Goal: Task Accomplishment & Management: Manage account settings

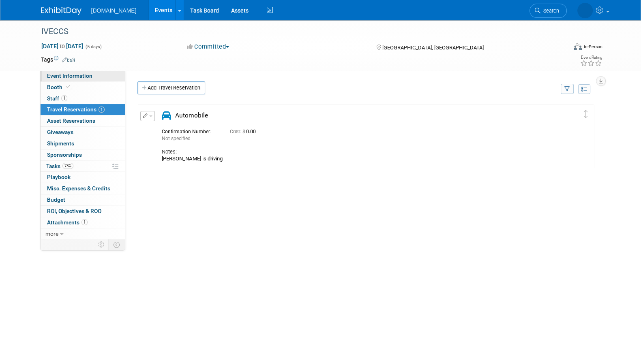
click at [69, 76] on span "Event Information" at bounding box center [69, 76] width 45 height 6
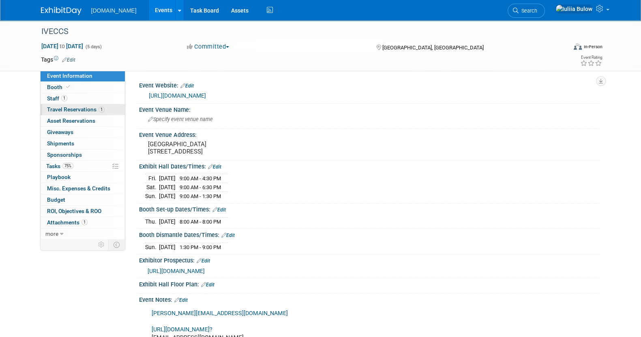
click at [79, 110] on span "Travel Reservations 1" at bounding box center [76, 109] width 58 height 6
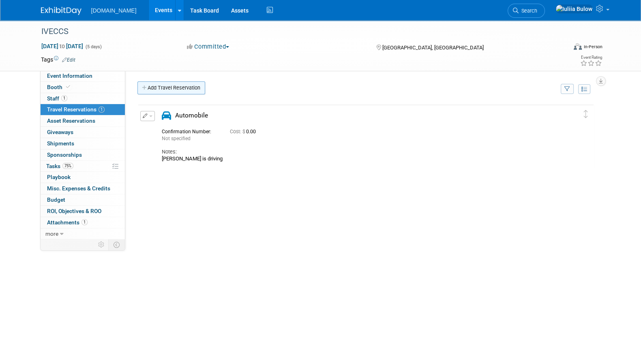
click at [171, 82] on link "Add Travel Reservation" at bounding box center [172, 88] width 68 height 13
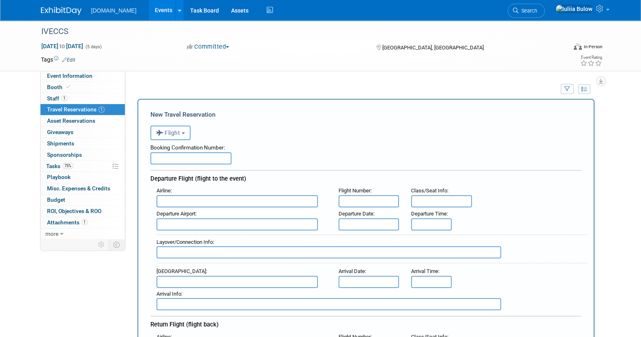
click at [185, 133] on b "button" at bounding box center [183, 134] width 3 height 2
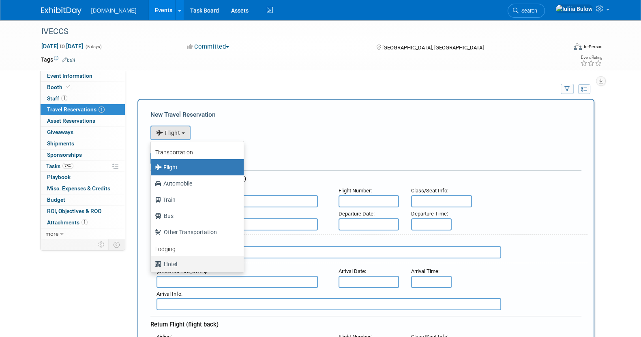
click at [172, 268] on label "Hotel" at bounding box center [195, 264] width 81 height 13
click at [152, 266] on input "Hotel" at bounding box center [149, 263] width 5 height 5
select select "6"
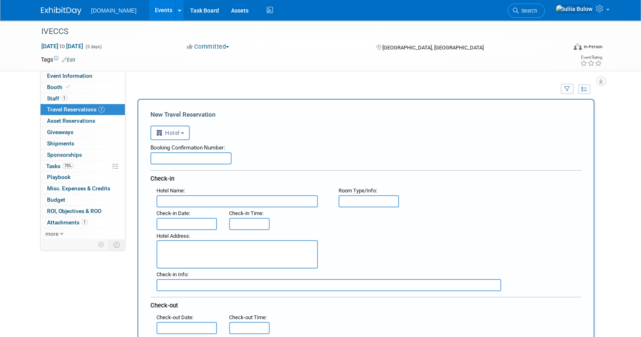
click at [187, 156] on input "text" at bounding box center [190, 159] width 81 height 12
paste input "84499134"
type input "84499134"
click at [187, 199] on input "text" at bounding box center [237, 202] width 161 height 12
paste input "Moxy San Diego Downtown/Gaslamp Quarter"
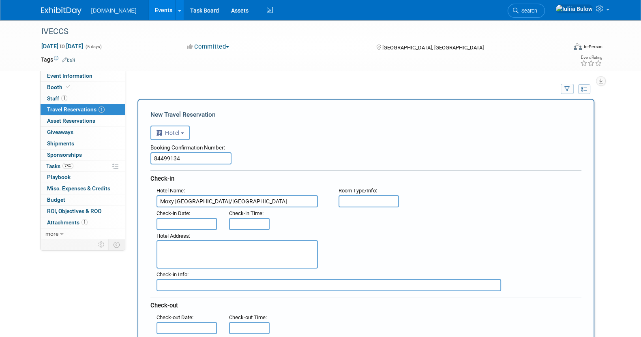
type input "Moxy San Diego Downtown/Gaslamp Quarter"
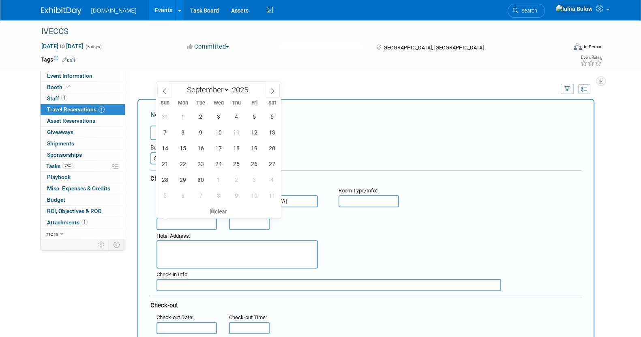
click at [185, 219] on input "text" at bounding box center [187, 224] width 61 height 12
click at [237, 117] on span "4" at bounding box center [236, 117] width 16 height 16
type input "Sep 4, 2025"
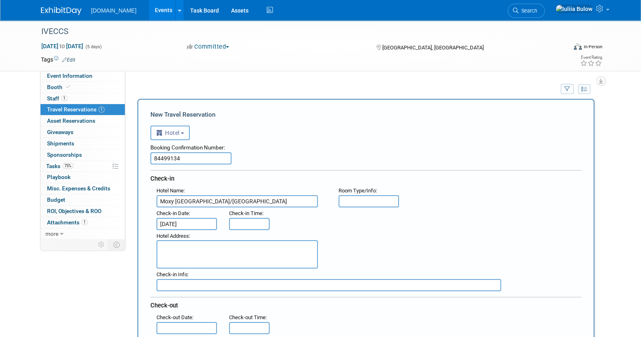
type input "3:00 PM"
click at [253, 218] on input "3:00 PM" at bounding box center [249, 224] width 41 height 12
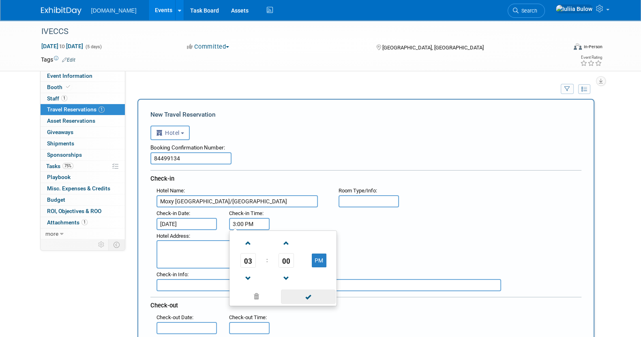
click at [304, 301] on span at bounding box center [308, 297] width 55 height 14
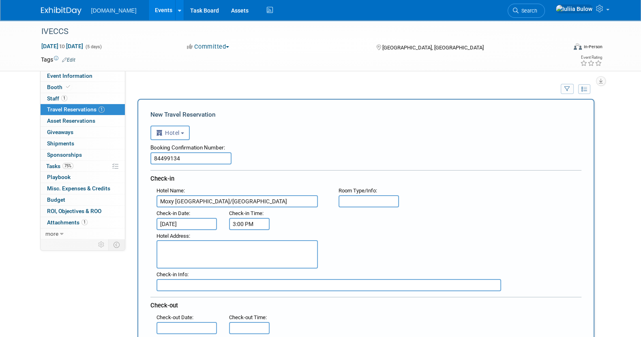
click at [170, 247] on textarea at bounding box center [237, 255] width 161 height 28
paste textarea "831 6th Avenue San Diego, California 92101 USA"
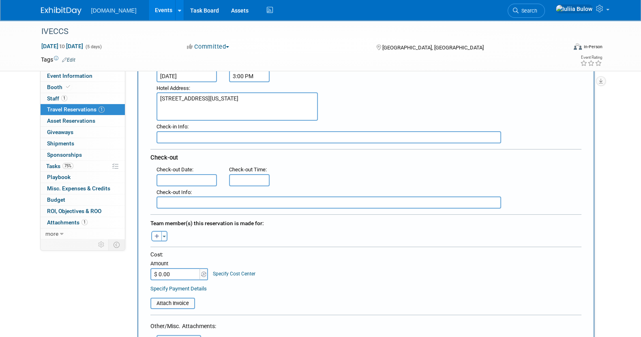
scroll to position [152, 0]
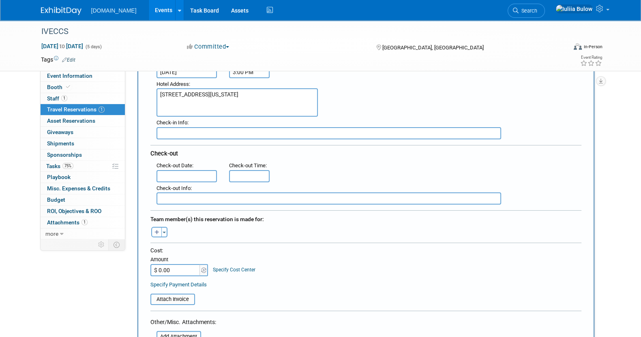
type textarea "831 6th Avenue San Diego, California 92101 USA"
click at [191, 171] on input "text" at bounding box center [187, 176] width 61 height 12
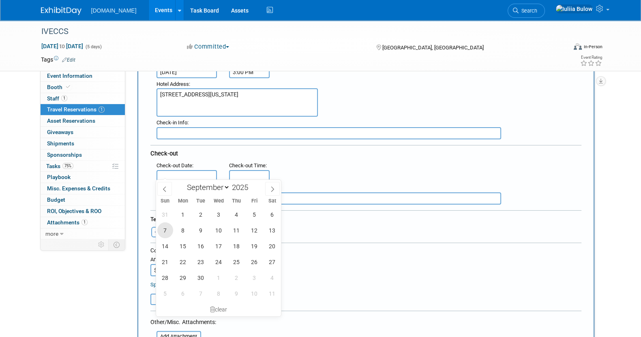
click at [163, 227] on span "7" at bounding box center [165, 231] width 16 height 16
type input "Sep 7, 2025"
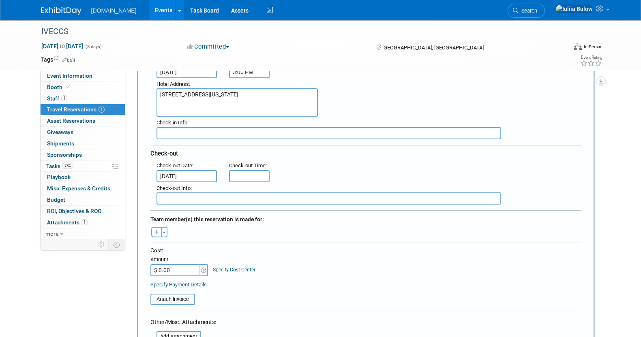
type input "11:00 AM"
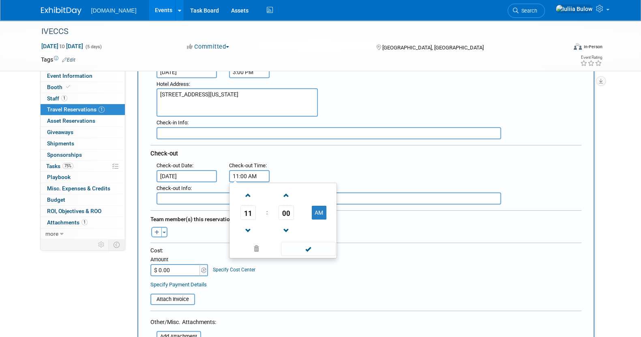
click at [242, 174] on input "11:00 AM" at bounding box center [249, 176] width 41 height 12
click at [304, 247] on span at bounding box center [308, 249] width 55 height 14
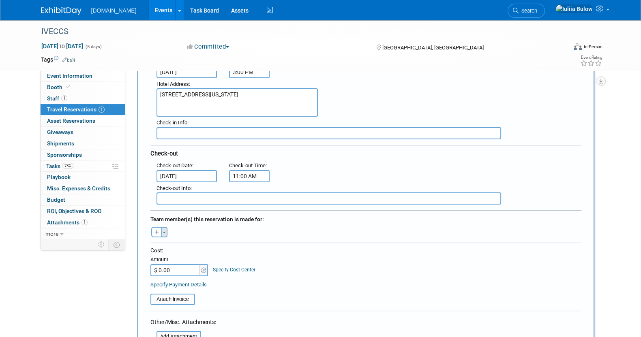
click at [162, 229] on button "Toggle Dropdown" at bounding box center [164, 232] width 6 height 11
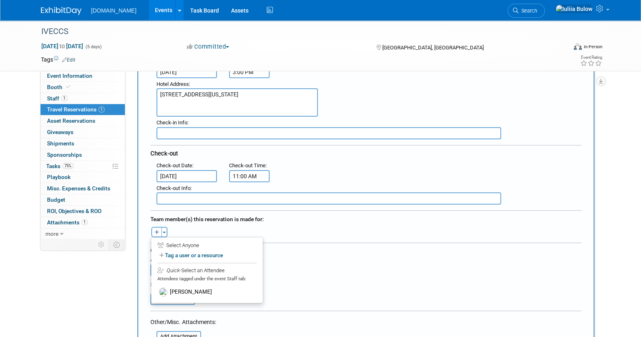
click at [172, 281] on div "Quick -Select an Attendee Attendees tagged under the event Staff tab:" at bounding box center [206, 274] width 99 height 22
click at [172, 285] on label "[PERSON_NAME]" at bounding box center [207, 292] width 100 height 15
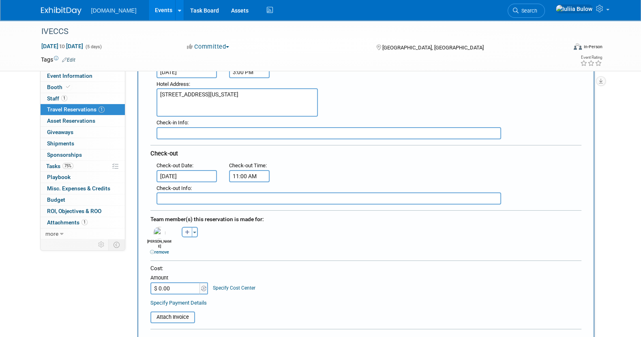
click at [181, 283] on input "$ 0.00" at bounding box center [175, 289] width 51 height 12
paste input "748.53"
type input "$ 748.53"
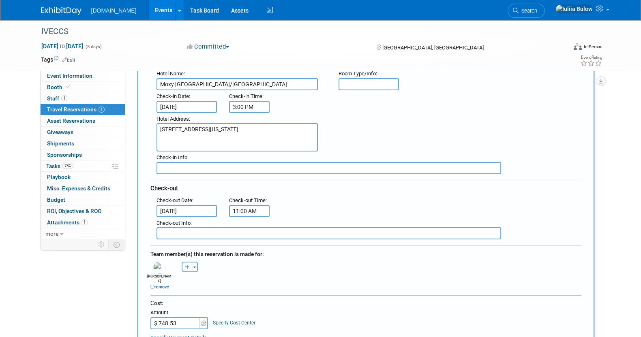
scroll to position [101, 0]
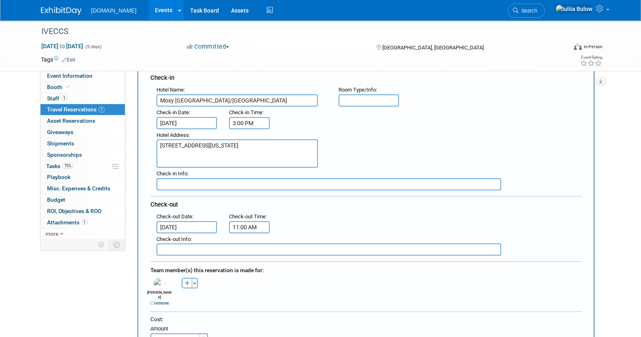
click at [355, 98] on input "text" at bounding box center [369, 101] width 61 height 12
paste input "Queen, Guest room, 1 Queen"
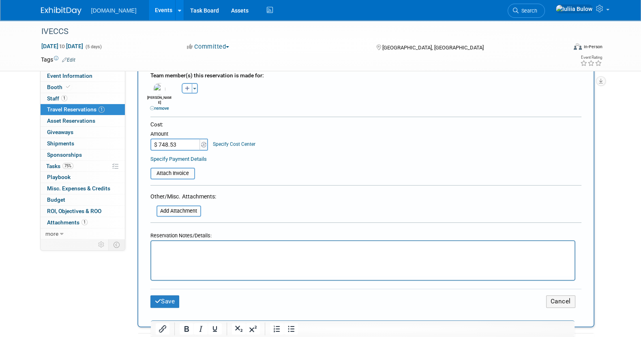
scroll to position [304, 0]
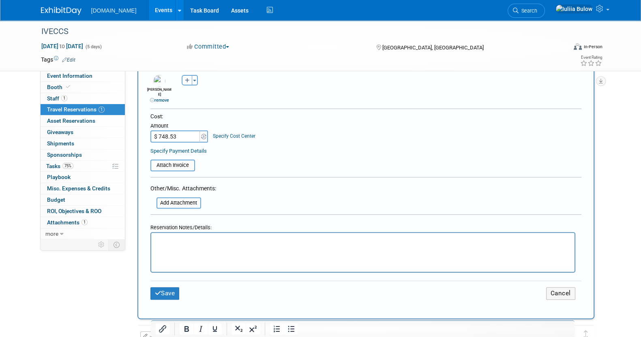
type input "Queen, Guest room, 1 Queen"
click at [167, 161] on input "file" at bounding box center [146, 166] width 97 height 10
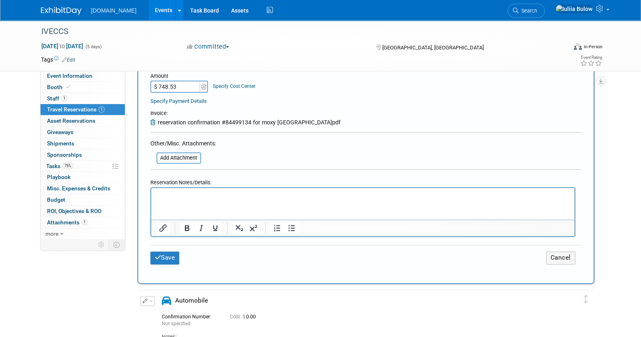
scroll to position [355, 0]
click at [165, 251] on button "Save" at bounding box center [164, 257] width 29 height 13
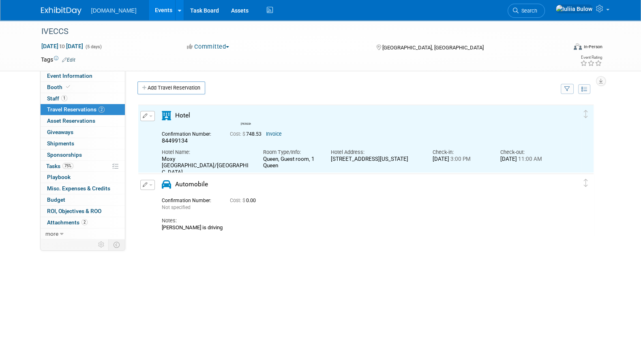
scroll to position [0, 0]
drag, startPoint x: 71, startPoint y: 67, endPoint x: 70, endPoint y: 74, distance: 6.9
click at [71, 67] on div "Tags Edit Event Rating" at bounding box center [322, 61] width 574 height 14
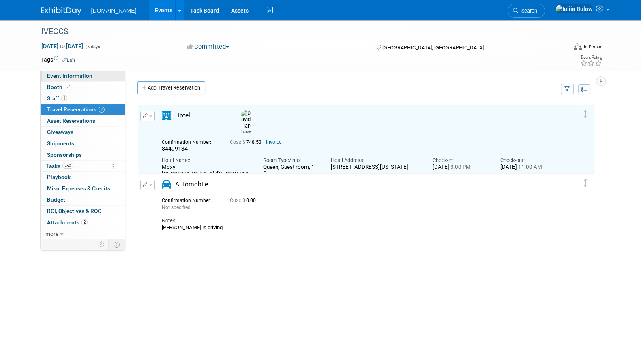
click at [70, 75] on span "Event Information" at bounding box center [69, 76] width 45 height 6
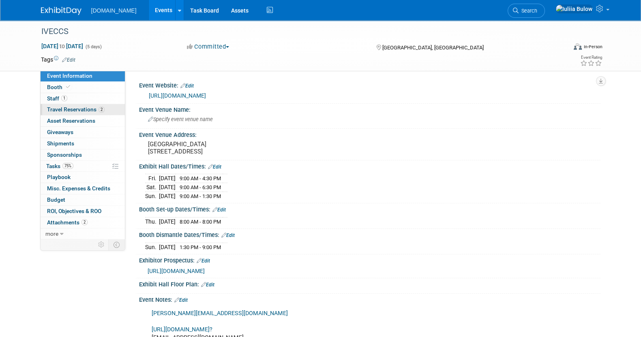
click at [54, 105] on link "2 Travel Reservations 2" at bounding box center [83, 109] width 84 height 11
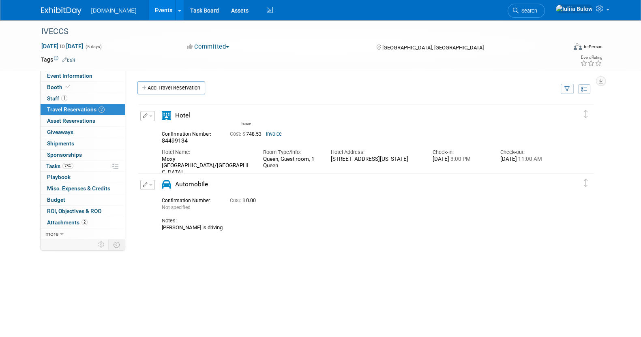
drag, startPoint x: 363, startPoint y: 163, endPoint x: 329, endPoint y: 161, distance: 33.8
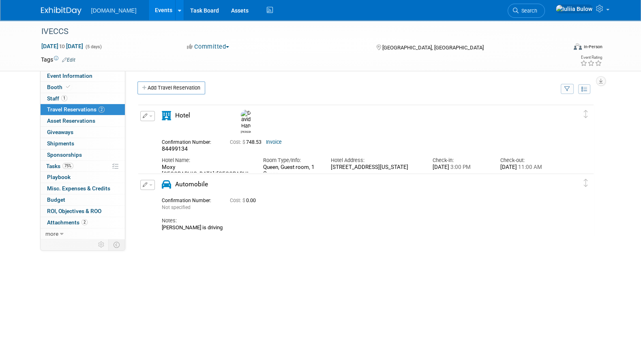
click at [329, 161] on div "Hotel Address: 831 6th Avenue San Diego, California 92101 USA" at bounding box center [375, 162] width 101 height 18
copy div "831 6th Avenue San Diego, California 92101 USA"
click at [147, 116] on icon "button" at bounding box center [145, 116] width 5 height 5
click at [165, 125] on button "Edit Reservation" at bounding box center [175, 131] width 69 height 12
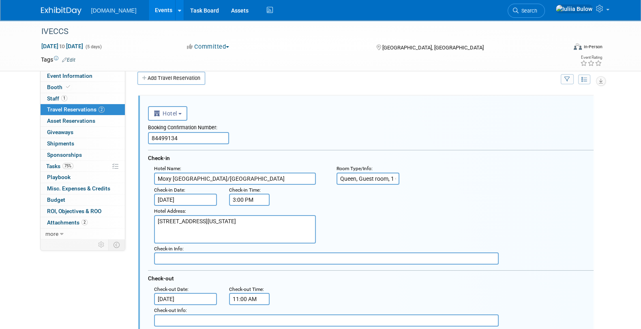
scroll to position [13, 0]
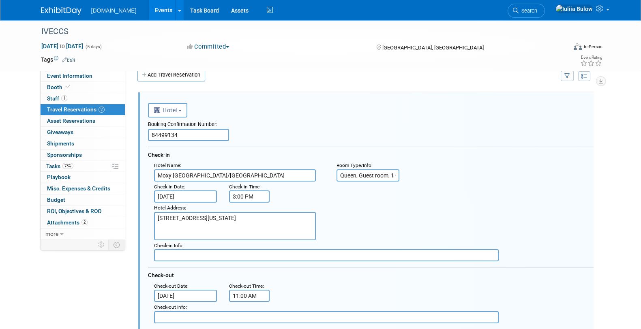
click at [206, 226] on textarea "831 6th Avenue San Diego, California 92101 USA" at bounding box center [235, 226] width 162 height 28
click at [298, 214] on textarea "831 6th Avenue San Diego, California 92101 USA" at bounding box center [235, 226] width 162 height 28
paste textarea "+1-619-239-6699"
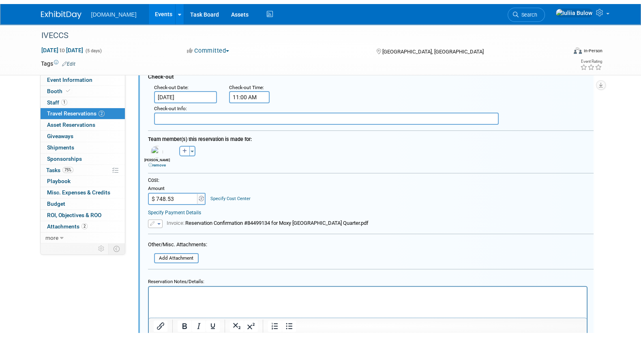
scroll to position [401, 0]
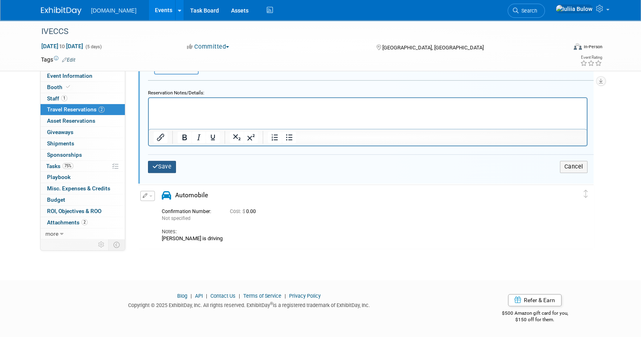
type textarea "831 6th Avenue San Diego, California 92101 USA +1-619-239-6699"
click at [161, 164] on button "Save" at bounding box center [162, 167] width 28 height 12
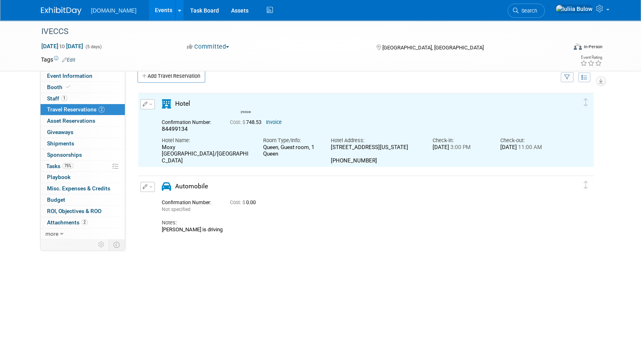
scroll to position [0, 0]
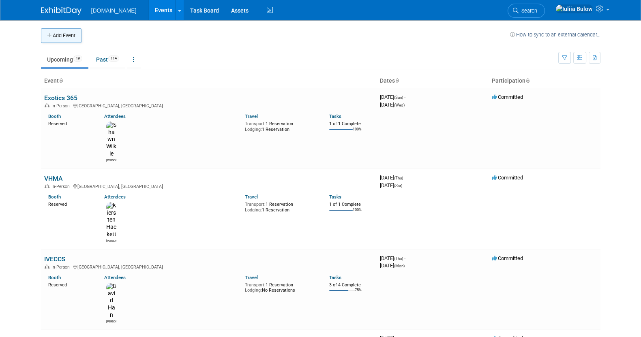
click at [70, 36] on button "Add Event" at bounding box center [61, 35] width 41 height 15
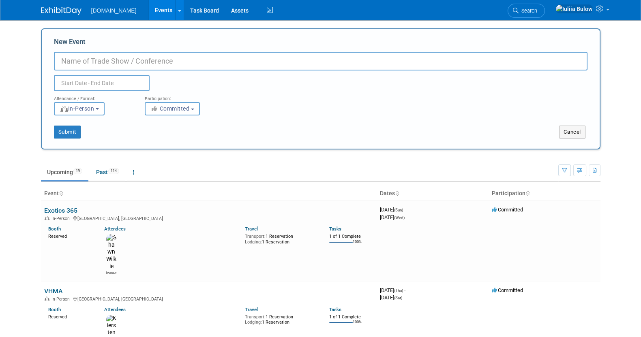
paste input "[PERSON_NAME] Veterinary GPS"
type input "[PERSON_NAME] Veterinary GPS"
click at [109, 79] on input "text" at bounding box center [102, 83] width 96 height 16
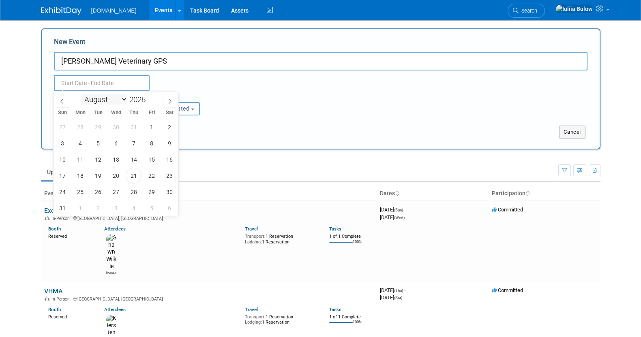
click at [122, 99] on select "January February March April May June July August September October November De…" at bounding box center [104, 100] width 47 height 10
select select "9"
click at [81, 95] on select "January February March April May June July August September October November De…" at bounding box center [104, 100] width 47 height 10
click at [118, 143] on span "8" at bounding box center [116, 143] width 16 height 16
click at [152, 142] on span "10" at bounding box center [152, 143] width 16 height 16
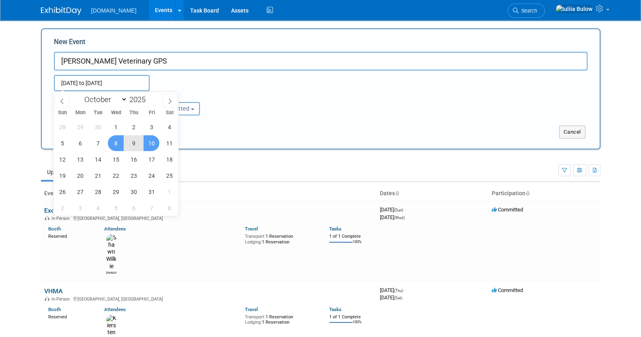
type input "Oct 8, 2025 to Oct 10, 2025"
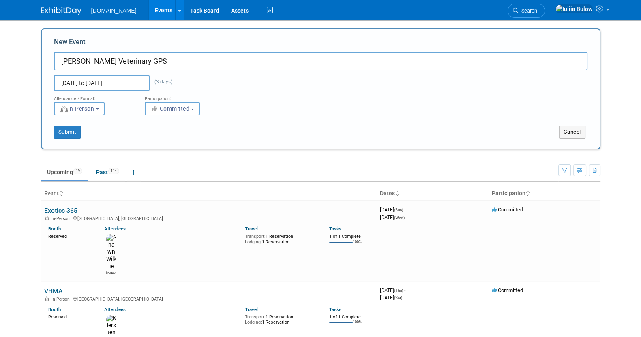
click at [247, 90] on div "Oct 8, 2025 to Oct 10, 2025 (3 days) Duplicate Event Warning" at bounding box center [321, 81] width 546 height 21
click at [70, 135] on button "Submit" at bounding box center [67, 132] width 27 height 13
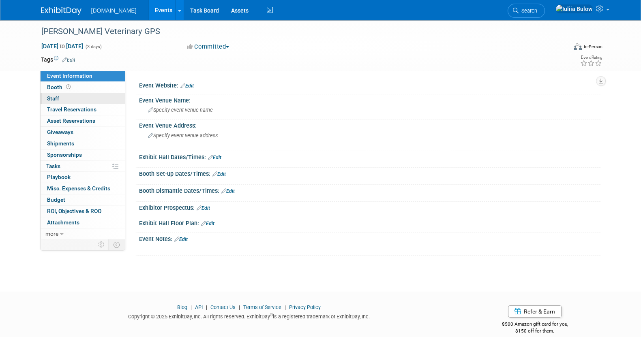
click at [82, 95] on link "0 Staff 0" at bounding box center [83, 98] width 84 height 11
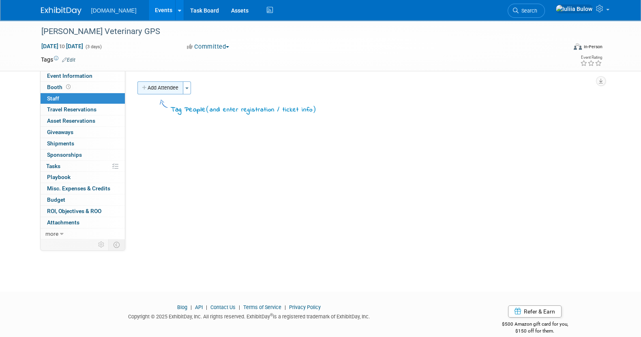
click at [159, 84] on button "Add Attendee" at bounding box center [161, 88] width 46 height 13
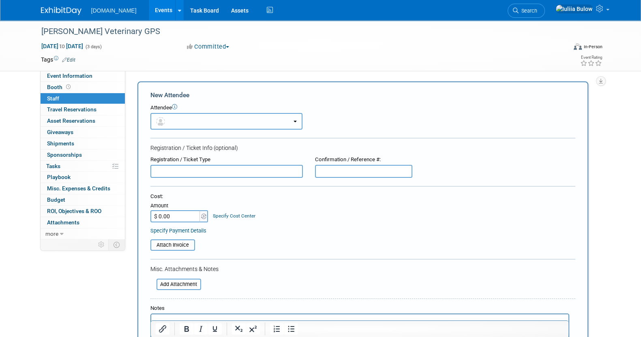
click at [187, 113] on button "button" at bounding box center [226, 121] width 152 height 17
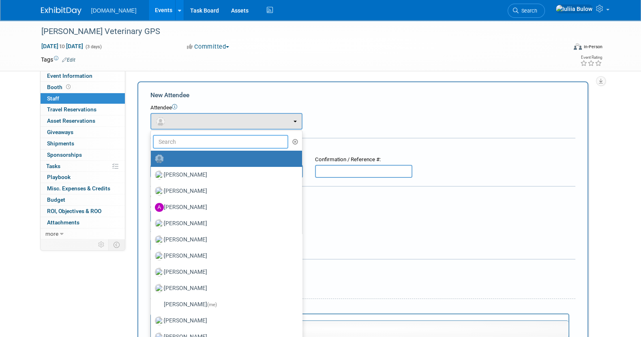
click at [189, 141] on input "text" at bounding box center [221, 142] width 136 height 14
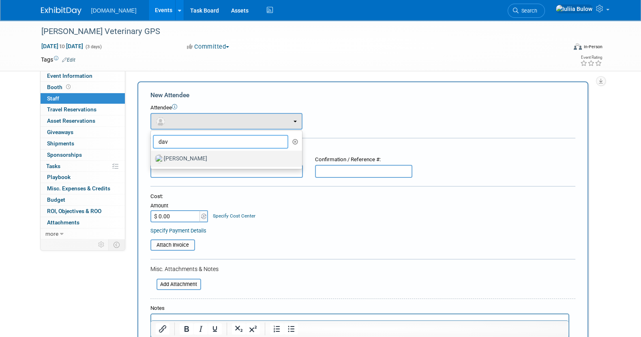
type input "dav"
click at [204, 155] on label "David Han" at bounding box center [224, 159] width 139 height 13
click at [152, 155] on input "David Han" at bounding box center [149, 157] width 5 height 5
select select "2ccaf65f-e1a6-4af2-837f-15580b4e71c8"
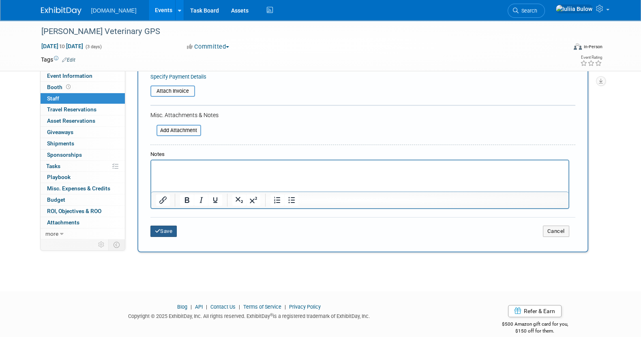
click at [170, 230] on button "Save" at bounding box center [163, 231] width 27 height 11
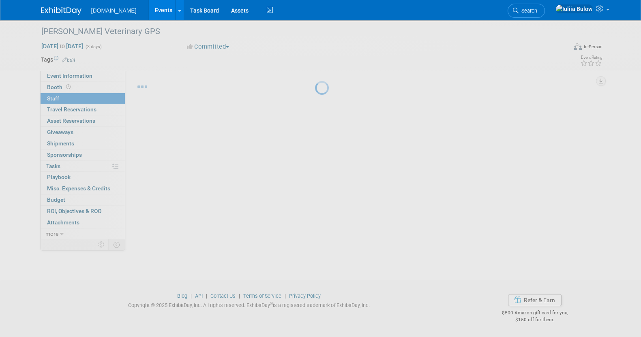
scroll to position [11, 0]
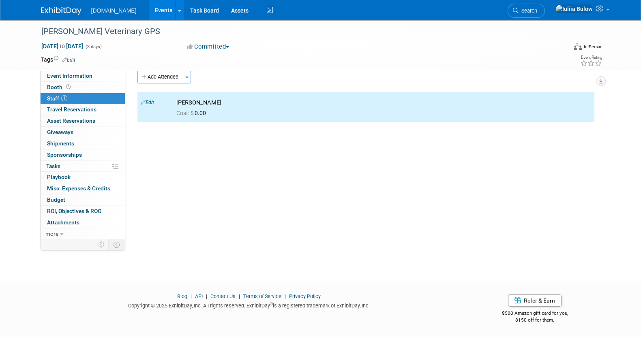
click at [80, 70] on div "Patterson Veterinary GPS Oct 8, 2025 to Oct 10, 2025 (3 days) Oct 8, 2025 to Oc…" at bounding box center [321, 45] width 572 height 51
click at [81, 73] on span "Event Information" at bounding box center [69, 76] width 45 height 6
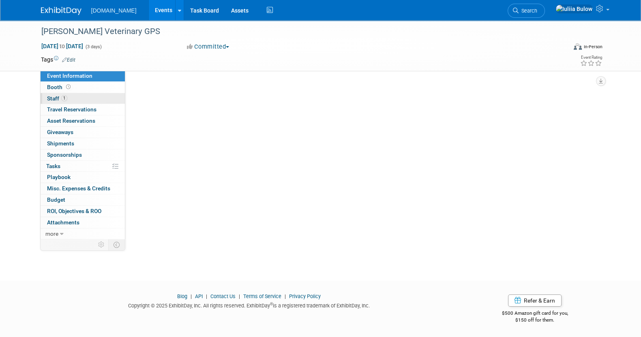
scroll to position [0, 0]
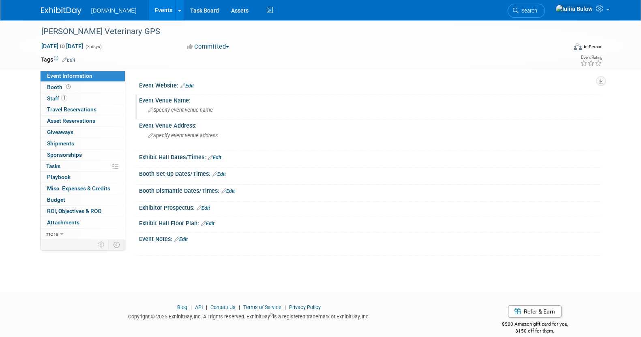
click at [191, 111] on span "Specify event venue name" at bounding box center [180, 110] width 65 height 6
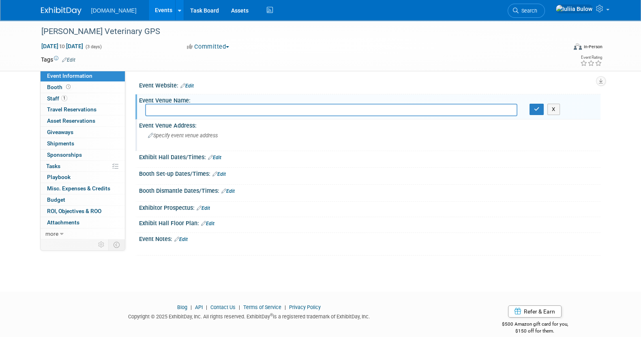
click at [191, 136] on span "Specify event venue address" at bounding box center [183, 136] width 70 height 6
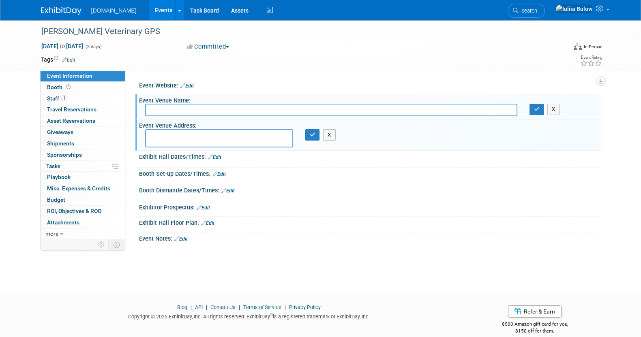
paste textarea "Coronado, [GEOGRAPHIC_DATA]"
type textarea "Coronado, [GEOGRAPHIC_DATA]"
drag, startPoint x: 314, startPoint y: 135, endPoint x: 351, endPoint y: 148, distance: 39.6
click at [314, 134] on icon "button" at bounding box center [313, 134] width 6 height 5
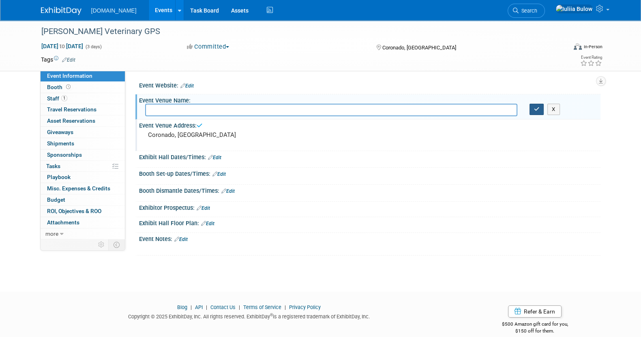
click at [536, 110] on icon "button" at bounding box center [537, 109] width 6 height 5
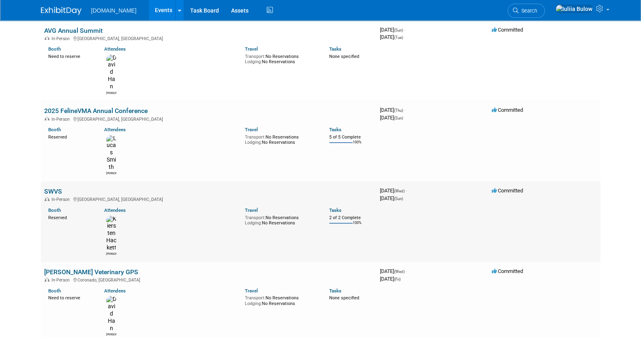
scroll to position [405, 0]
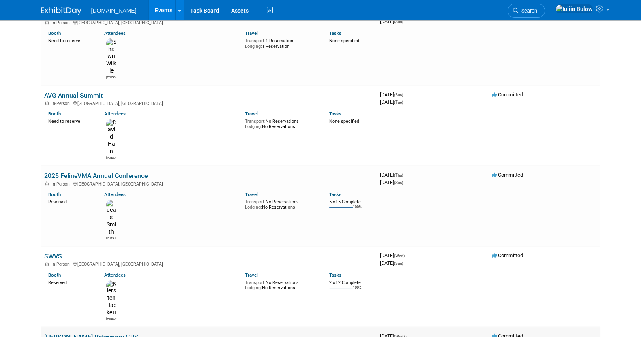
click at [67, 333] on link "[PERSON_NAME] Veterinary GPS" at bounding box center [91, 337] width 94 height 8
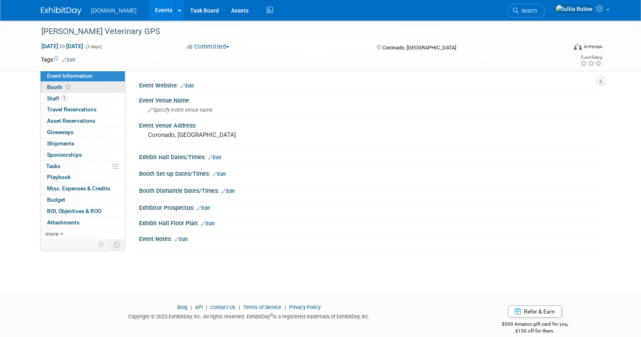
click at [71, 87] on link "Booth" at bounding box center [83, 87] width 84 height 11
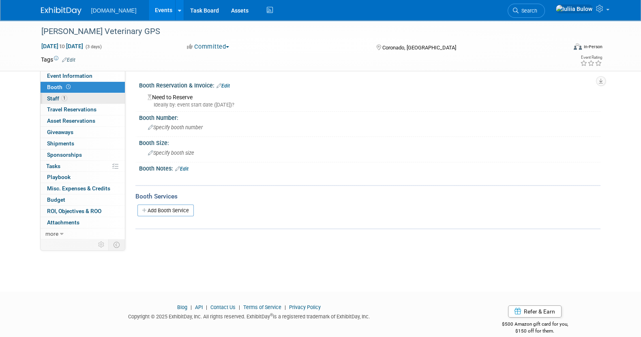
click at [71, 98] on link "1 Staff 1" at bounding box center [83, 98] width 84 height 11
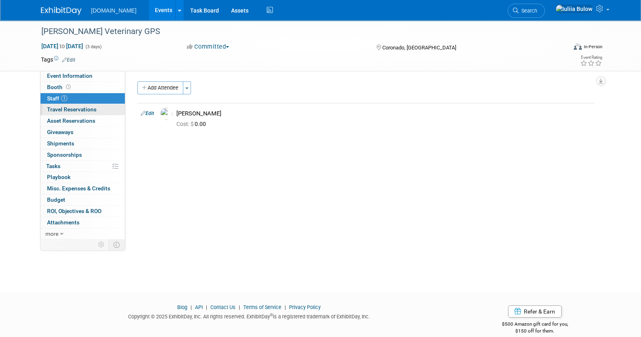
click at [79, 110] on span "Travel Reservations 0" at bounding box center [71, 109] width 49 height 6
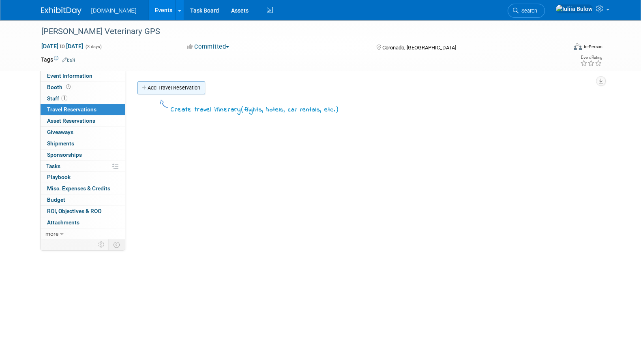
click at [175, 85] on link "Add Travel Reservation" at bounding box center [172, 88] width 68 height 13
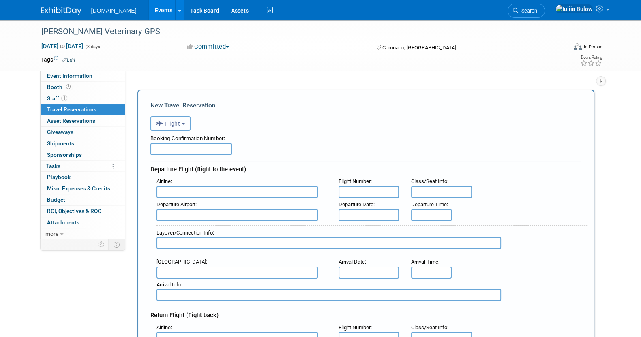
click at [187, 127] on button "Flight" at bounding box center [170, 123] width 40 height 15
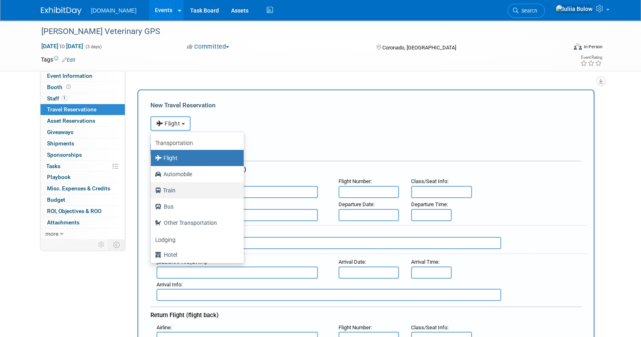
scroll to position [34, 0]
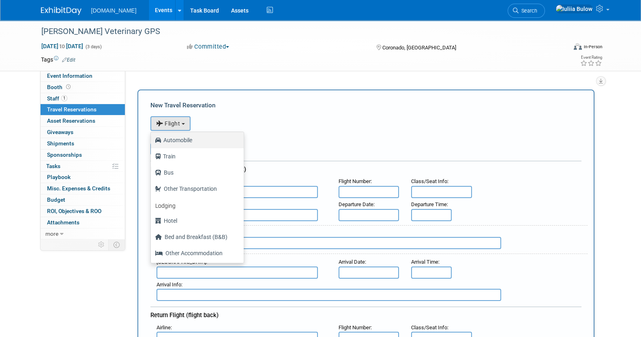
click at [186, 134] on label "Automobile" at bounding box center [195, 140] width 81 height 13
click at [152, 137] on input "Automobile" at bounding box center [149, 139] width 5 height 5
select select "4"
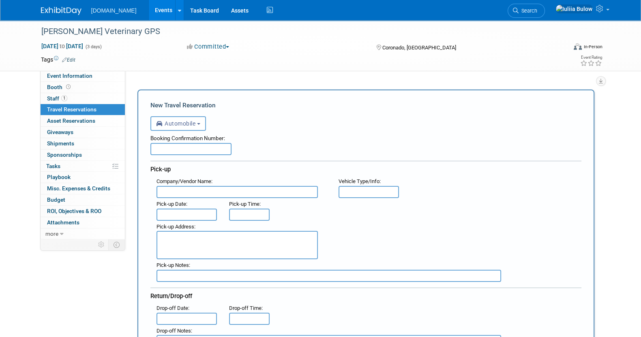
click at [183, 247] on textarea at bounding box center [237, 245] width 161 height 28
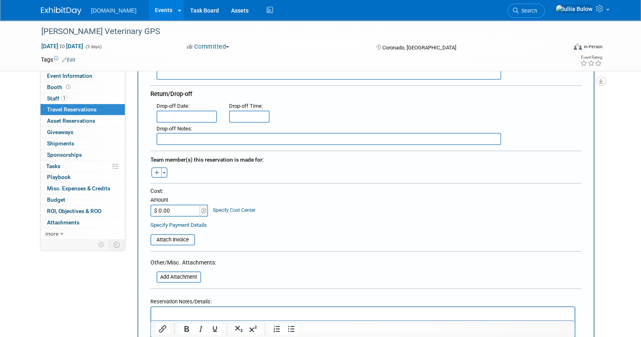
scroll to position [355, 0]
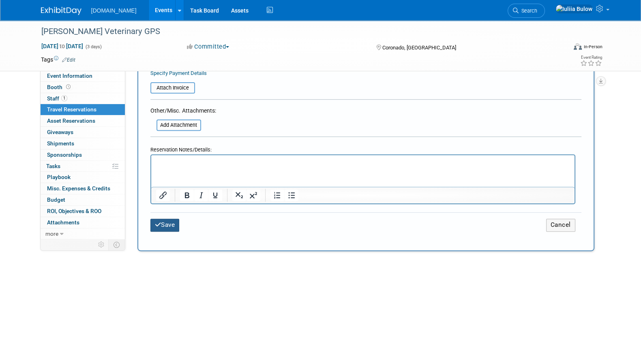
type textarea "[PERSON_NAME] in driving"
click at [173, 221] on button "Save" at bounding box center [164, 225] width 29 height 13
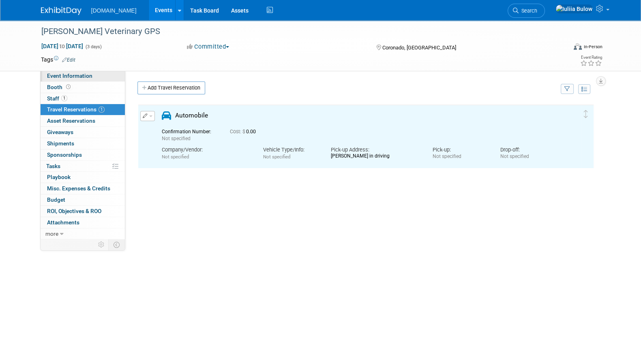
scroll to position [0, 0]
drag, startPoint x: 75, startPoint y: 74, endPoint x: 81, endPoint y: 80, distance: 8.3
click at [75, 74] on span "Event Information" at bounding box center [69, 76] width 45 height 6
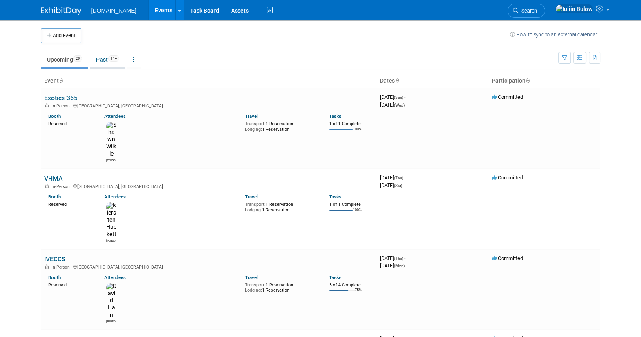
click at [101, 58] on link "Past 114" at bounding box center [107, 59] width 35 height 15
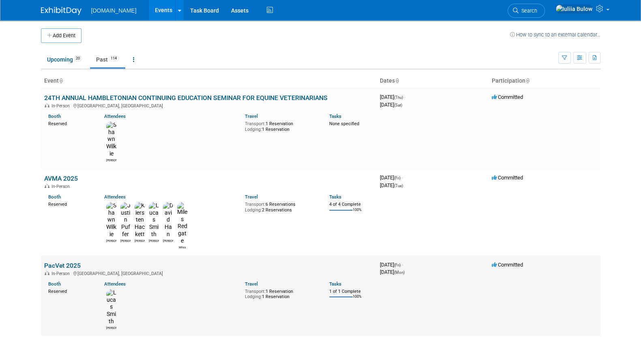
click at [64, 262] on link "PacVet 2025" at bounding box center [62, 266] width 37 height 8
click at [59, 61] on link "Upcoming 20" at bounding box center [64, 59] width 47 height 15
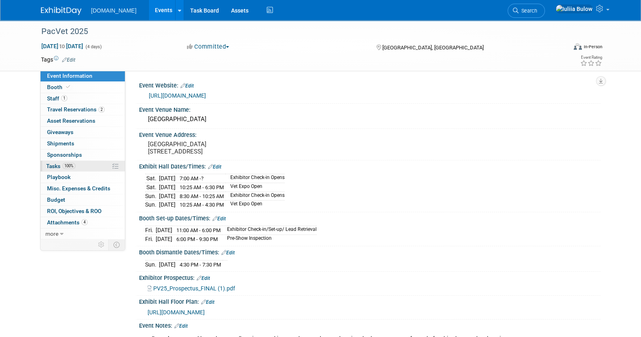
click at [82, 166] on link "100% Tasks 100%" at bounding box center [83, 166] width 84 height 11
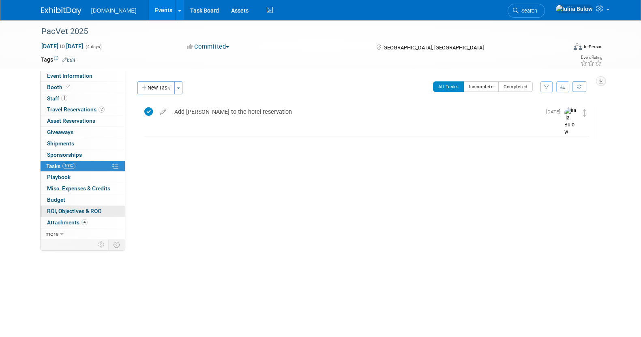
click at [86, 208] on span "ROI, Objectives & ROO 0" at bounding box center [74, 211] width 54 height 6
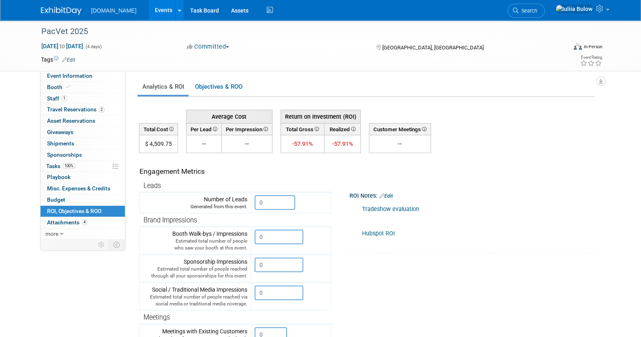
click at [393, 207] on link "Tradeshow evaluation" at bounding box center [390, 209] width 57 height 7
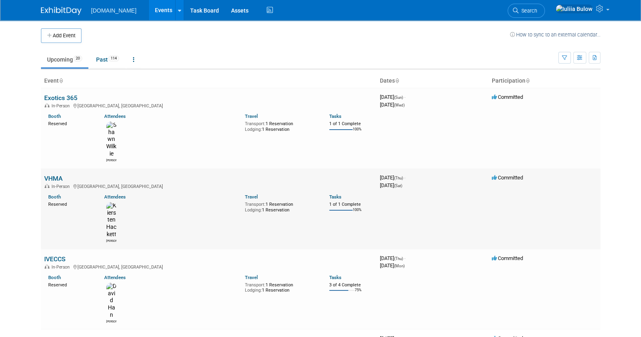
click at [59, 175] on link "VHMA" at bounding box center [53, 179] width 18 height 8
click at [47, 175] on link "VHMA" at bounding box center [53, 179] width 18 height 8
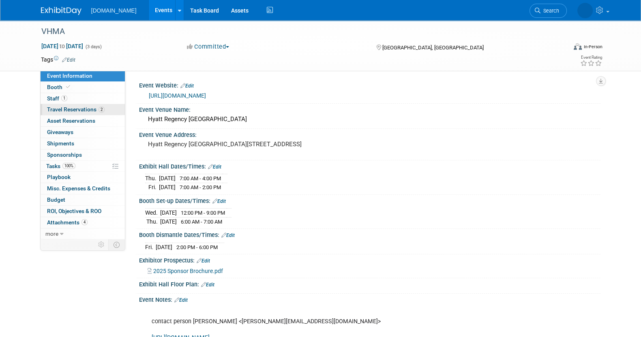
click at [79, 107] on span "Travel Reservations 2" at bounding box center [76, 109] width 58 height 6
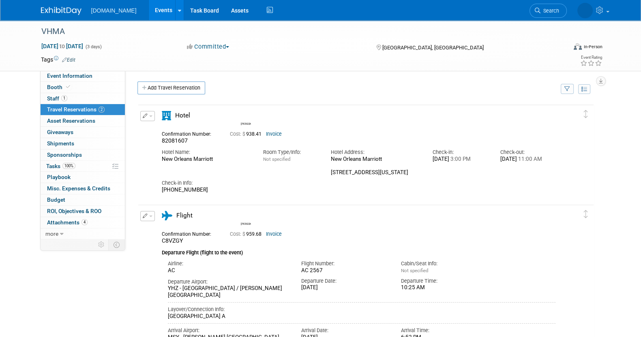
scroll to position [101, 0]
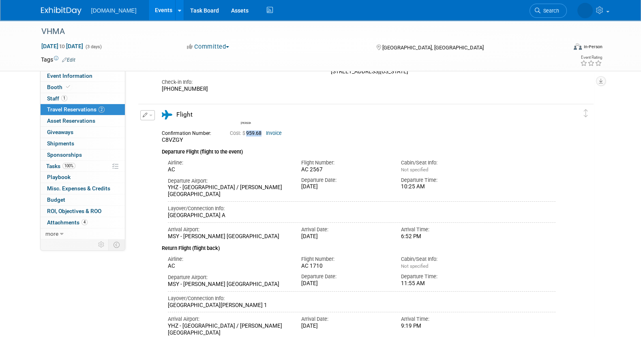
drag, startPoint x: 263, startPoint y: 133, endPoint x: 248, endPoint y: 133, distance: 15.0
click at [248, 133] on span "Cost: $ 959.68" at bounding box center [247, 134] width 35 height 6
copy span "959.68"
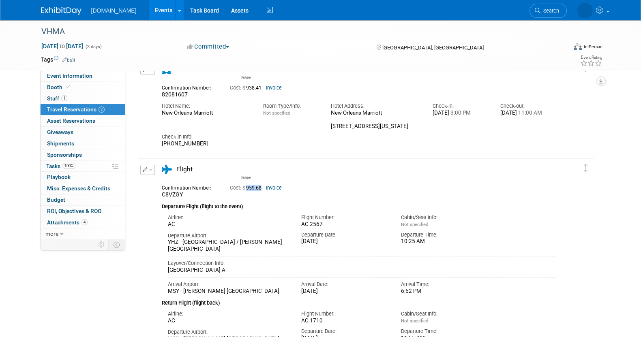
scroll to position [0, 0]
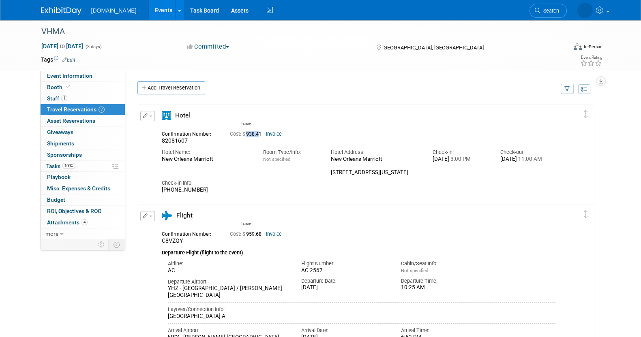
drag, startPoint x: 261, startPoint y: 132, endPoint x: 249, endPoint y: 135, distance: 12.0
click at [249, 135] on span "Cost: $ 938.41" at bounding box center [247, 134] width 35 height 6
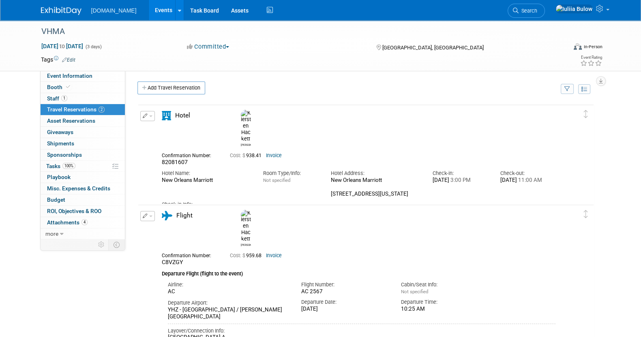
click at [262, 153] on span "Cost: $ 938.41" at bounding box center [247, 156] width 35 height 6
drag, startPoint x: 262, startPoint y: 133, endPoint x: 248, endPoint y: 133, distance: 13.8
click at [248, 153] on span "Cost: $ 938.41" at bounding box center [247, 156] width 35 height 6
copy span "938.41"
click at [82, 92] on link "Booth" at bounding box center [83, 87] width 84 height 11
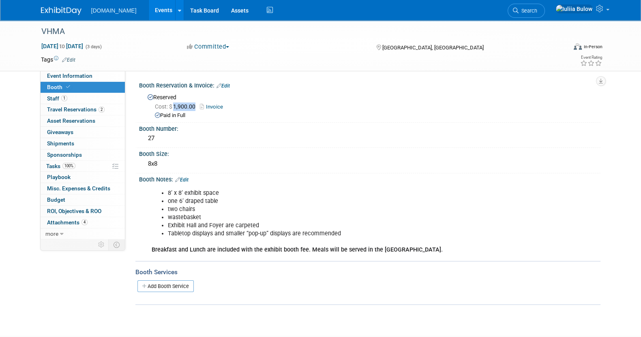
drag, startPoint x: 194, startPoint y: 105, endPoint x: 174, endPoint y: 106, distance: 19.9
click at [174, 106] on span "Cost: $ 1,900.00" at bounding box center [177, 106] width 44 height 6
copy span "1,900.00"
click at [92, 204] on link "Budget" at bounding box center [83, 200] width 84 height 11
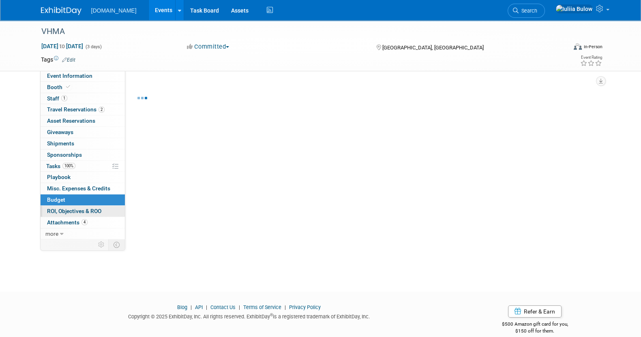
click at [89, 211] on span "ROI, Objectives & ROO 0" at bounding box center [74, 211] width 54 height 6
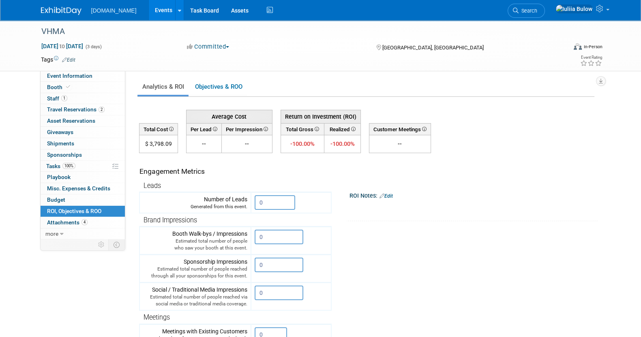
click at [391, 198] on link "Edit" at bounding box center [386, 196] width 13 height 6
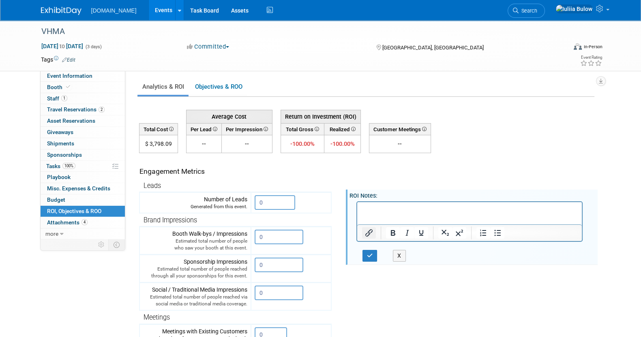
click at [367, 232] on icon "Insert/edit link" at bounding box center [369, 233] width 10 height 10
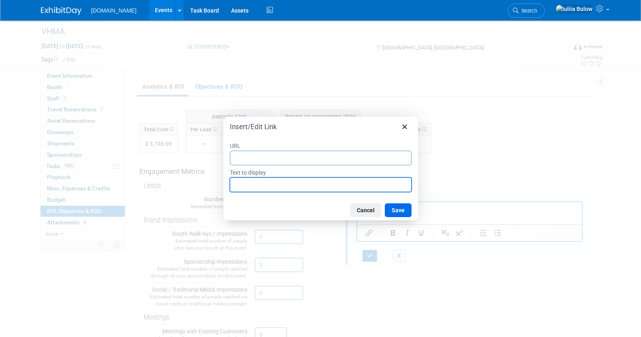
click at [293, 187] on input "Text to display" at bounding box center [321, 185] width 182 height 15
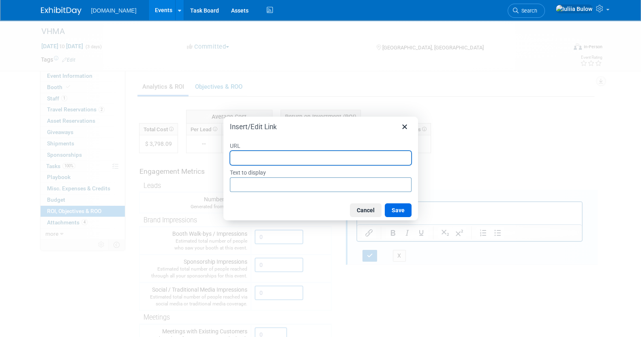
click at [274, 157] on input "URL" at bounding box center [321, 158] width 182 height 15
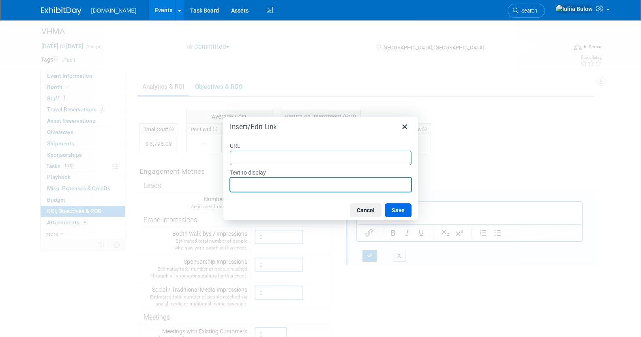
click at [271, 181] on input "Text to display" at bounding box center [321, 185] width 182 height 15
type input "Tradeshow Evaluation VHMA 2025"
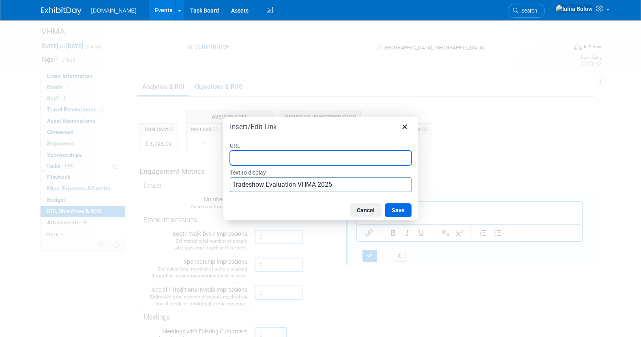
click at [333, 161] on input "URL" at bounding box center [321, 158] width 182 height 15
paste input "https://docs.google.com/spreadsheets/d/1JMVhpjI7TCfXIZIQxq8Hfc4WxRwgGLBoU3wP-xG…"
type input "https://docs.google.com/spreadsheets/d/1JMVhpjI7TCfXIZIQxq8Hfc4WxRwgGLBoU3wP-xG…"
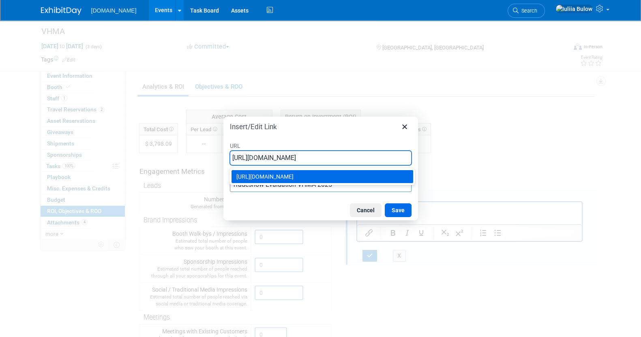
click at [347, 174] on div "https://docs.google.com/spreadsheets/d/1JMVhpjI7TCfXIZIQxq8Hfc4WxRwgGLBoU3wP-xG…" at bounding box center [323, 177] width 174 height 10
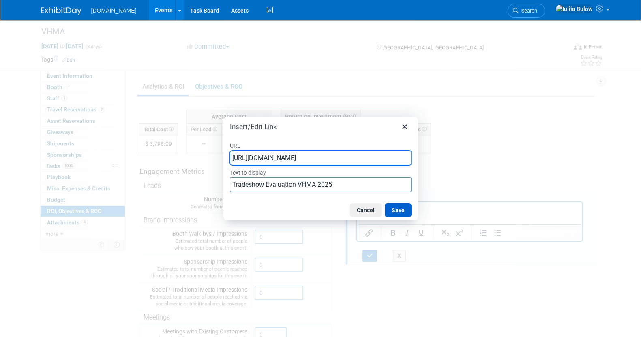
click at [404, 212] on button "Save" at bounding box center [398, 211] width 27 height 14
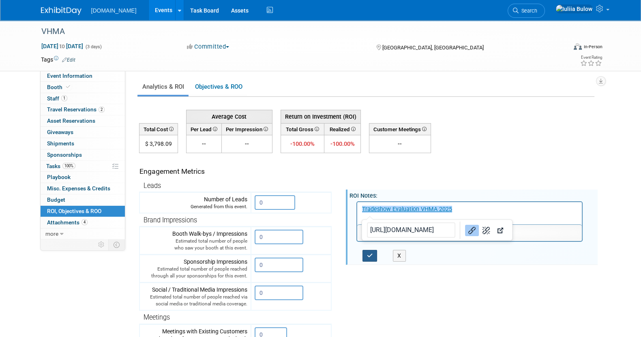
click at [371, 257] on icon "button" at bounding box center [370, 256] width 6 height 6
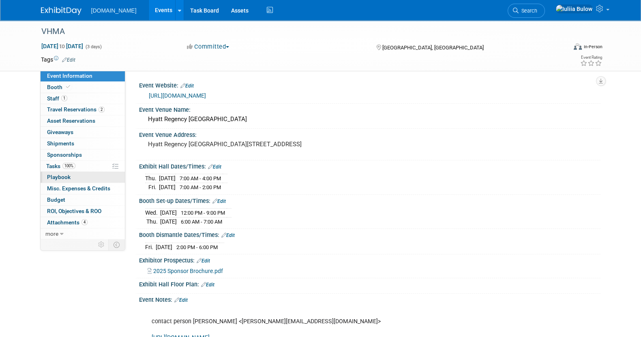
click at [84, 175] on link "0 Playbook 0" at bounding box center [83, 177] width 84 height 11
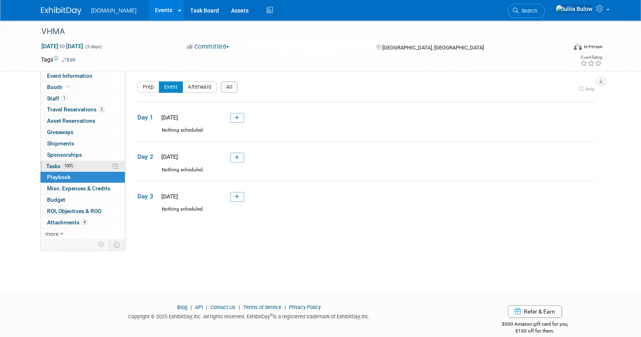
click at [82, 165] on link "100% Tasks 100%" at bounding box center [83, 166] width 84 height 11
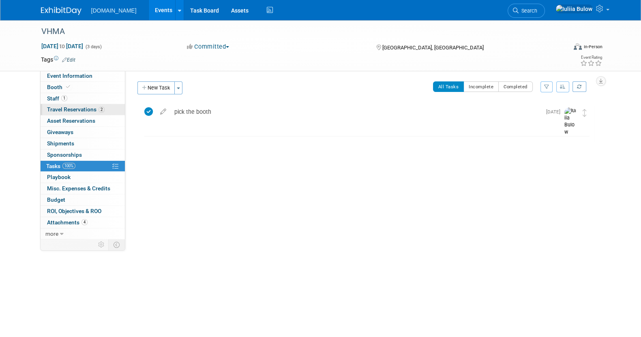
click at [75, 107] on span "Travel Reservations 2" at bounding box center [76, 109] width 58 height 6
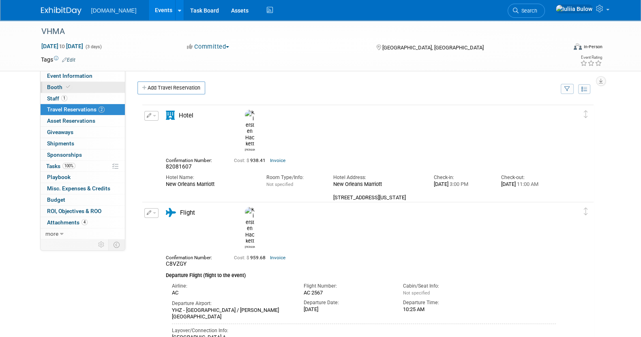
click at [72, 87] on link "Booth" at bounding box center [83, 87] width 84 height 11
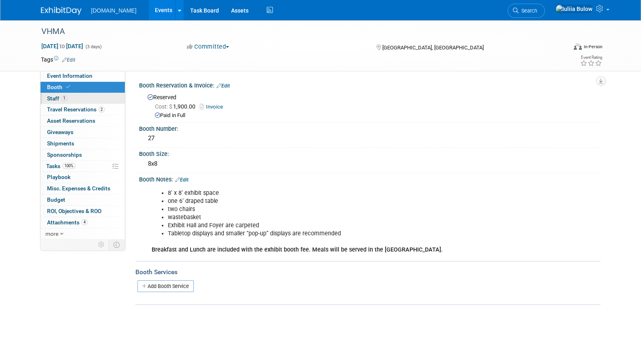
click at [71, 94] on link "1 Staff 1" at bounding box center [83, 98] width 84 height 11
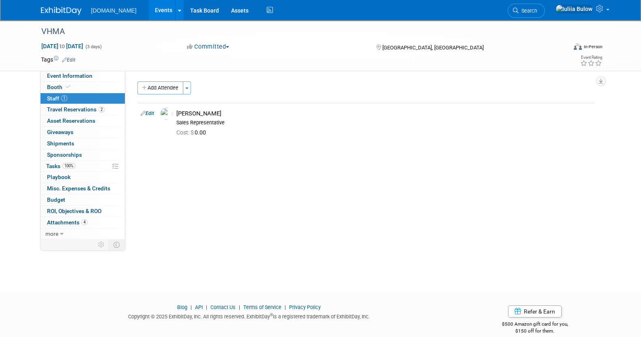
click at [163, 86] on button "Add Attendee" at bounding box center [161, 88] width 46 height 13
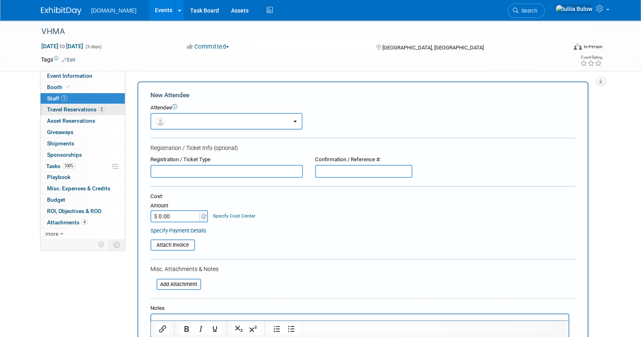
click at [58, 105] on link "2 Travel Reservations 2" at bounding box center [83, 109] width 84 height 11
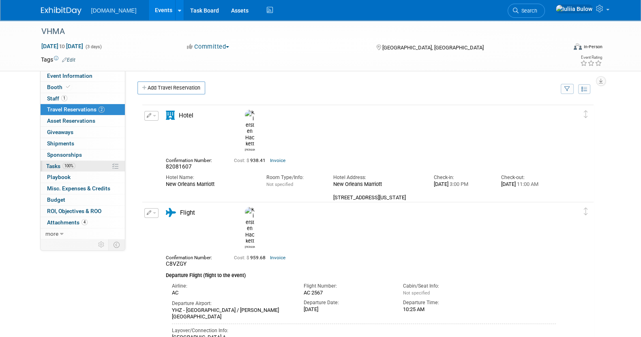
click at [73, 165] on span "100%" at bounding box center [68, 166] width 13 height 6
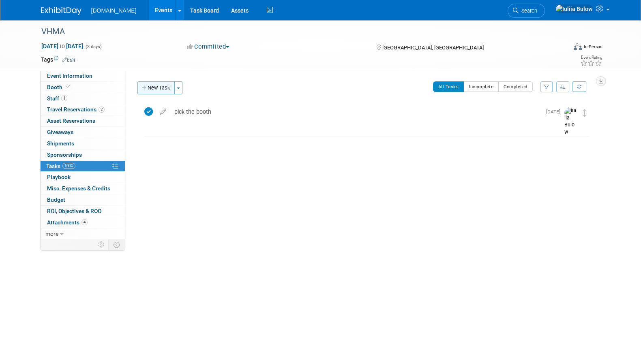
click at [161, 88] on button "New Task" at bounding box center [156, 88] width 37 height 13
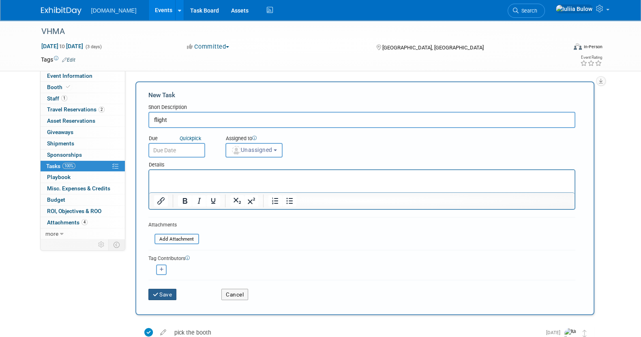
type input "flight"
click at [163, 297] on button "Save" at bounding box center [162, 294] width 28 height 11
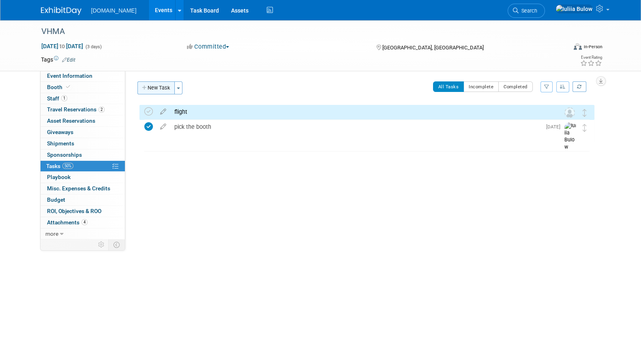
click at [166, 86] on button "New Task" at bounding box center [156, 88] width 37 height 13
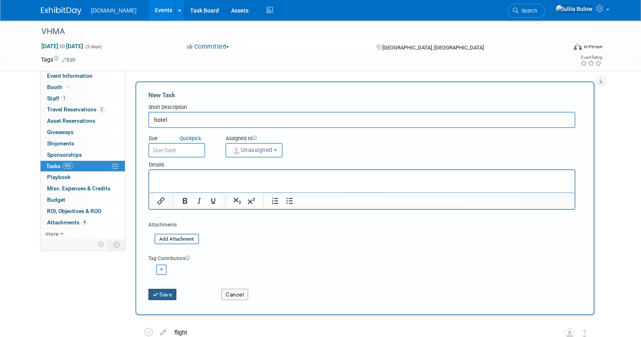
type input "hotel"
click at [175, 293] on button "Save" at bounding box center [162, 294] width 28 height 11
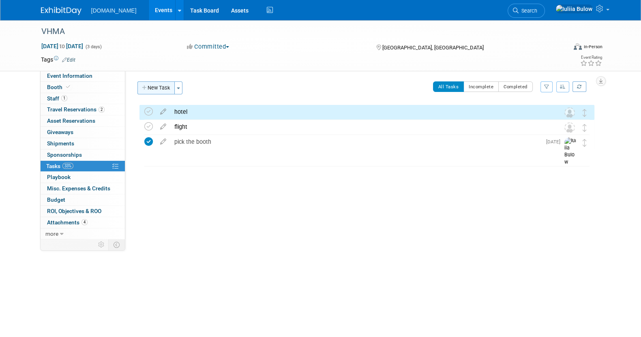
click at [159, 87] on button "New Task" at bounding box center [156, 88] width 37 height 13
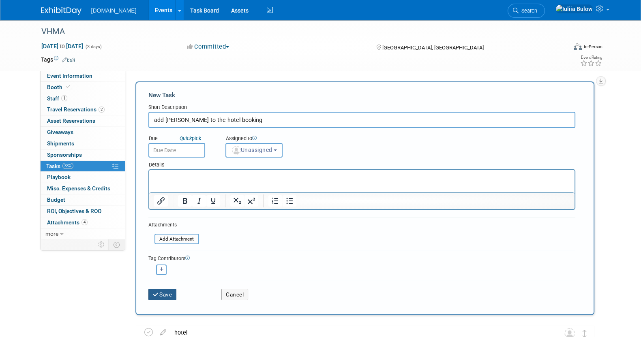
type input "add [PERSON_NAME] to the hotel booking"
click at [162, 291] on button "Save" at bounding box center [162, 294] width 28 height 11
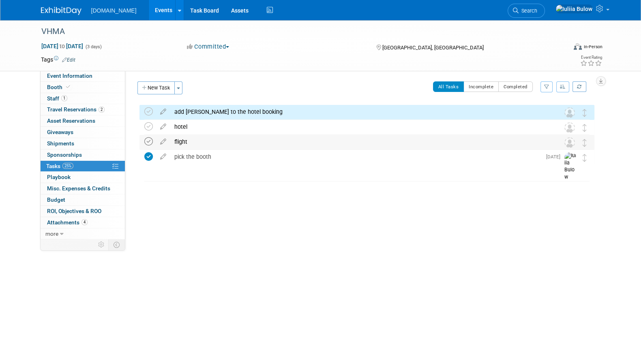
click at [146, 138] on icon at bounding box center [148, 142] width 9 height 9
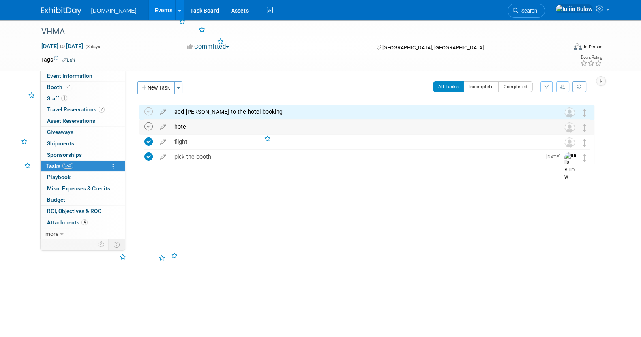
click at [146, 127] on icon at bounding box center [148, 127] width 9 height 9
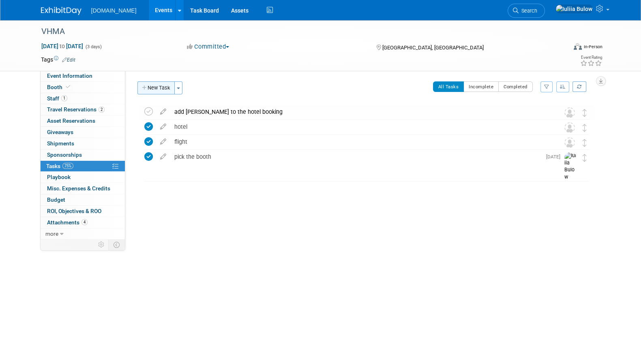
click at [166, 90] on button "New Task" at bounding box center [156, 88] width 37 height 13
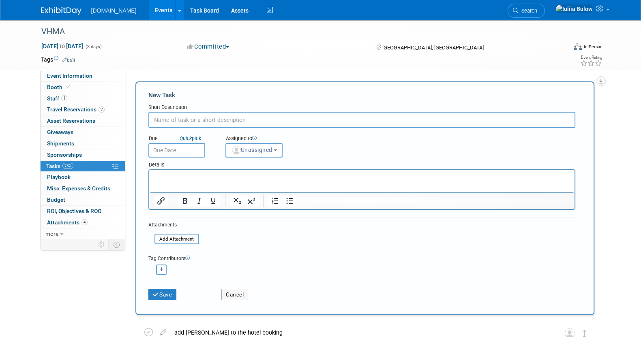
click at [170, 119] on input "text" at bounding box center [361, 120] width 427 height 16
type input "portal tasks"
click at [163, 294] on button "Save" at bounding box center [162, 294] width 28 height 11
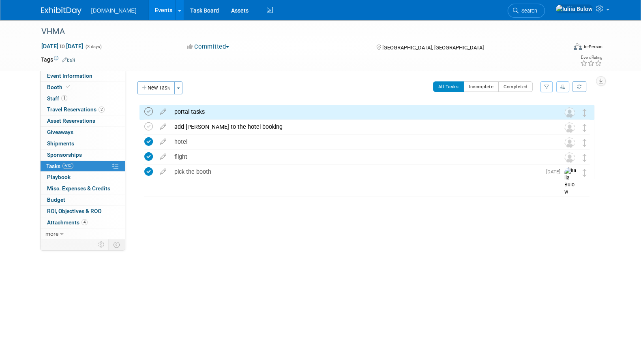
click at [144, 112] on icon at bounding box center [148, 111] width 9 height 9
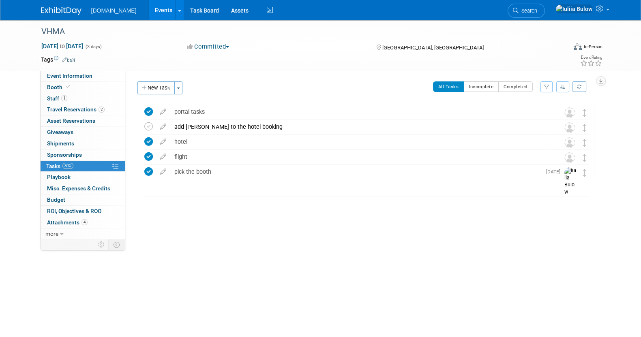
click at [268, 244] on div "VHMA [DATE] to [DATE] (3 days) [DATE] to [DATE] Committed Committed Considering…" at bounding box center [320, 148] width 641 height 257
click at [88, 74] on span "Event Information" at bounding box center [69, 76] width 45 height 6
